Goal: Task Accomplishment & Management: Manage account settings

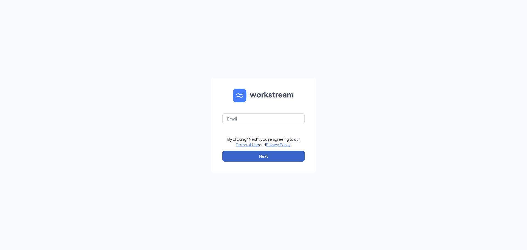
click at [262, 156] on button "Next" at bounding box center [263, 156] width 82 height 11
click at [259, 122] on input "text" at bounding box center [263, 118] width 82 height 11
type input "ihop1245@romulusinc.com"
click at [255, 152] on button "Next" at bounding box center [263, 156] width 82 height 11
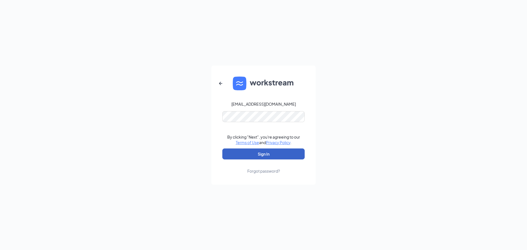
click at [255, 152] on button "Sign In" at bounding box center [263, 154] width 82 height 11
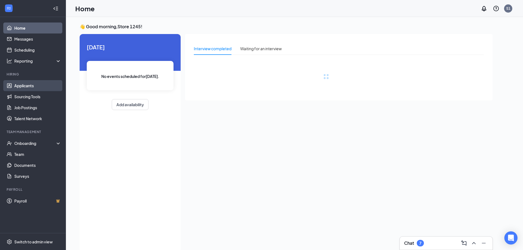
click at [29, 86] on link "Applicants" at bounding box center [37, 85] width 47 height 11
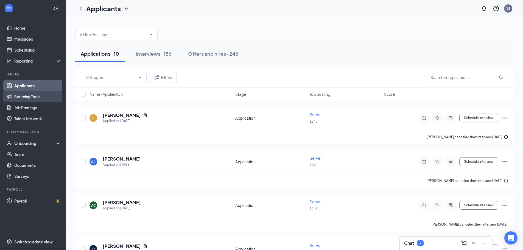
click at [32, 96] on link "Sourcing Tools" at bounding box center [37, 96] width 47 height 11
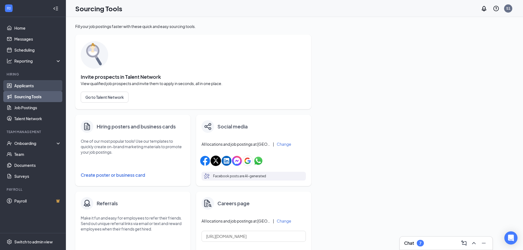
click at [28, 87] on link "Applicants" at bounding box center [37, 85] width 47 height 11
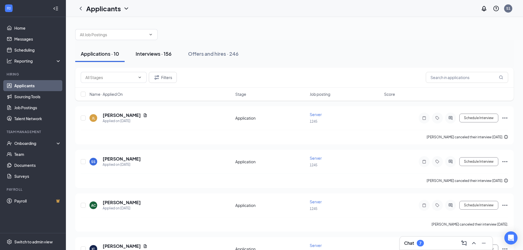
click at [156, 52] on div "Interviews · 156" at bounding box center [154, 53] width 36 height 7
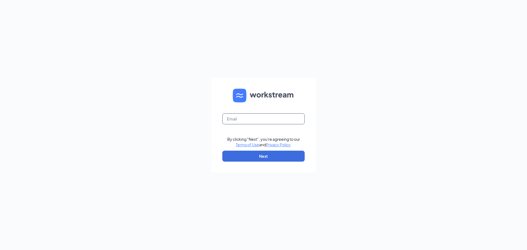
click at [248, 117] on input "text" at bounding box center [263, 118] width 82 height 11
type input "ihop1245@romulusinc.com"
click at [253, 154] on button "Next" at bounding box center [263, 156] width 82 height 11
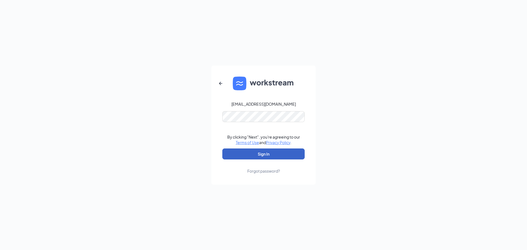
click at [259, 151] on button "Sign In" at bounding box center [263, 154] width 82 height 11
